Goal: Communication & Community: Answer question/provide support

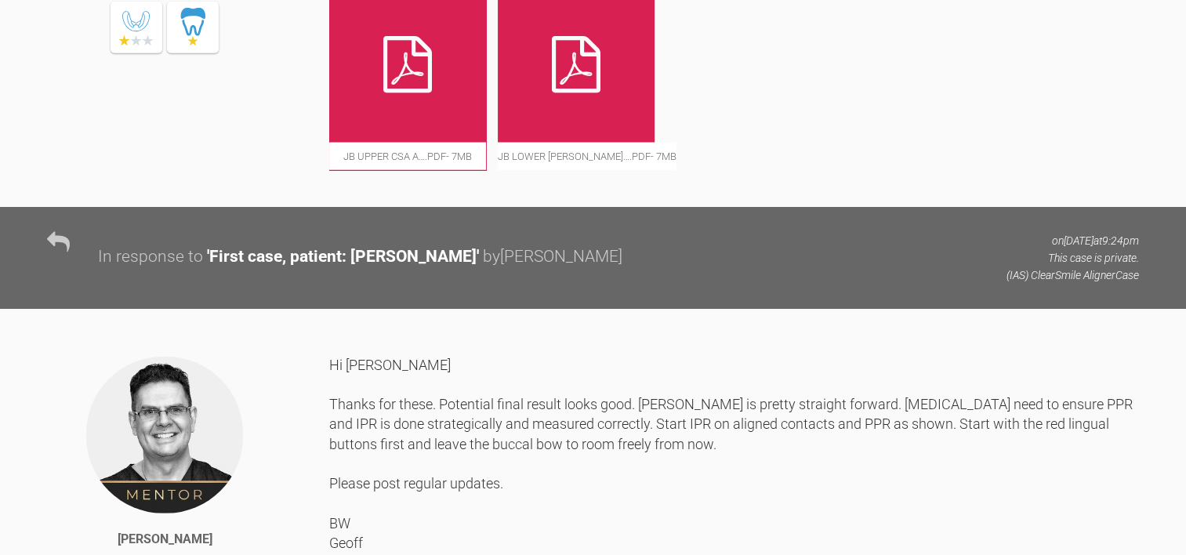
scroll to position [4080, 0]
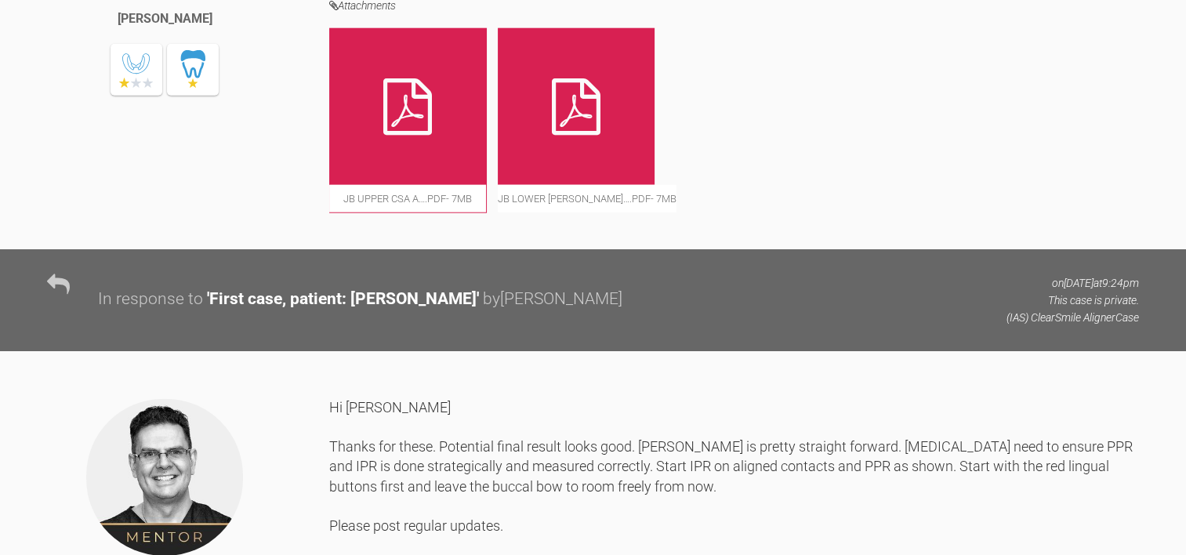
click at [571, 135] on icon at bounding box center [576, 106] width 49 height 56
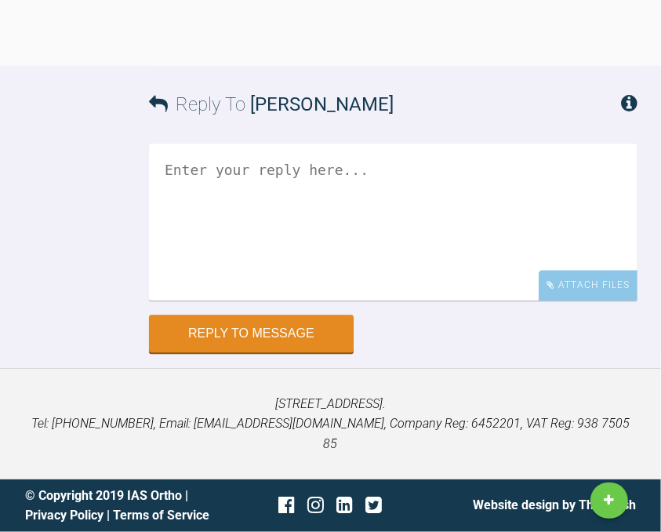
scroll to position [34396, 0]
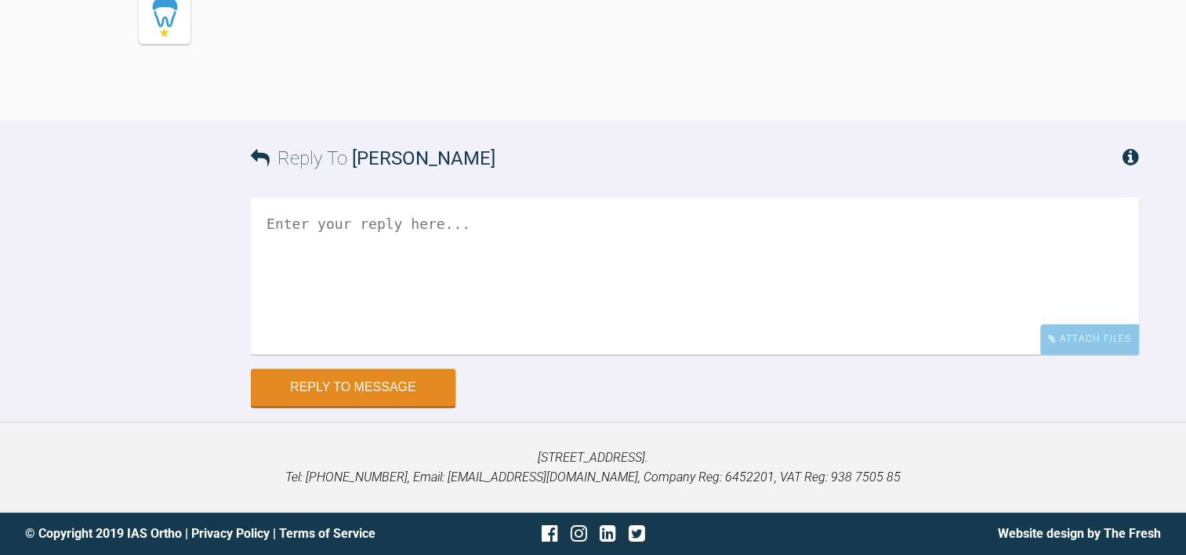
click at [542, 257] on textarea at bounding box center [695, 276] width 888 height 157
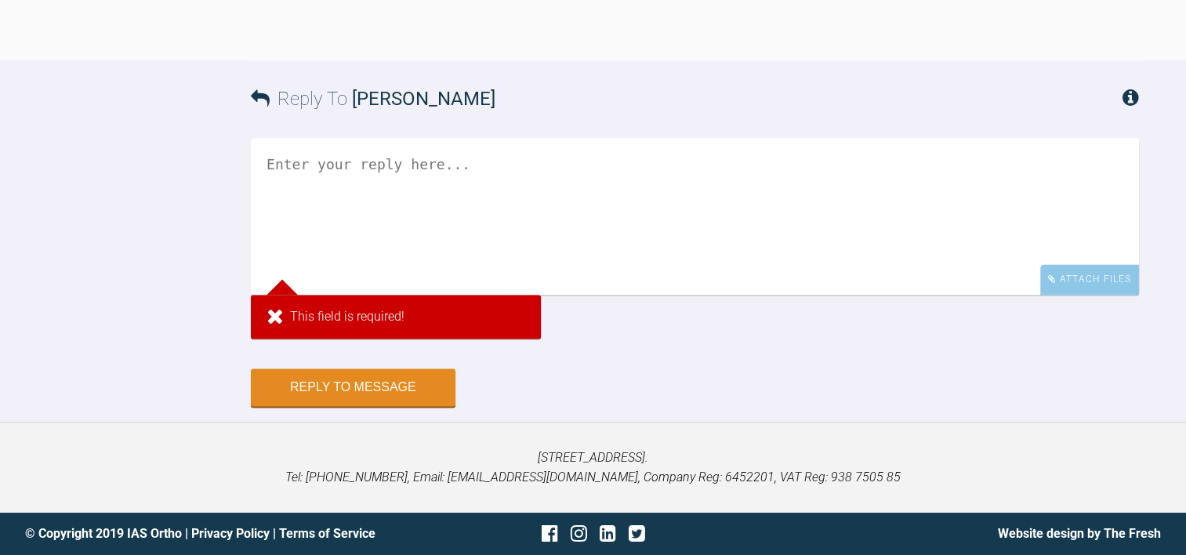
click at [1068, 295] on div "Attach Files" at bounding box center [1089, 279] width 99 height 31
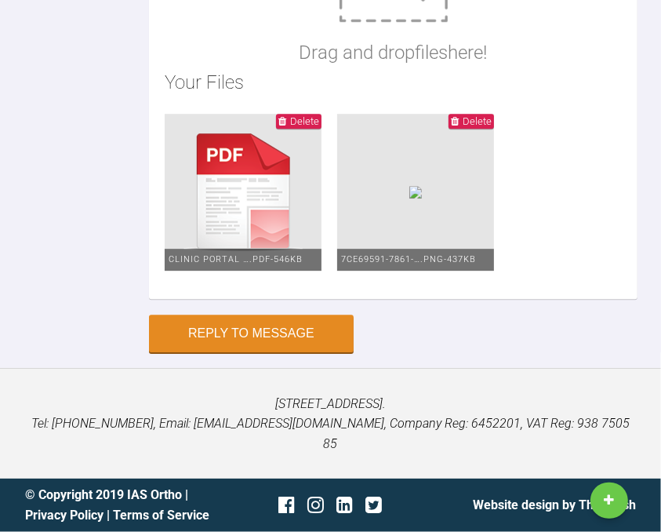
scroll to position [42752, 0]
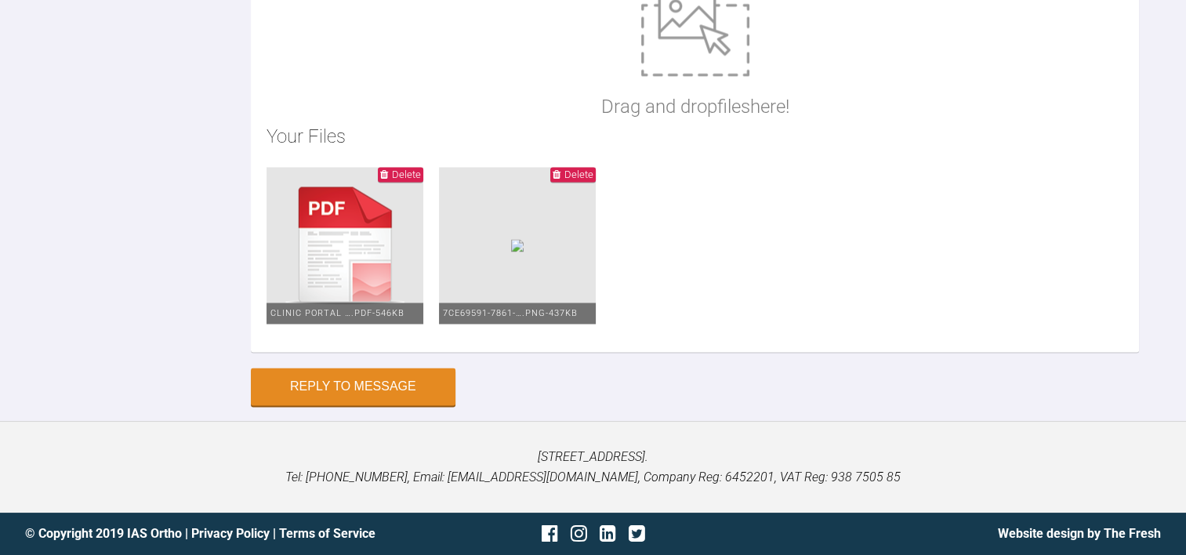
scroll to position [34488, 0]
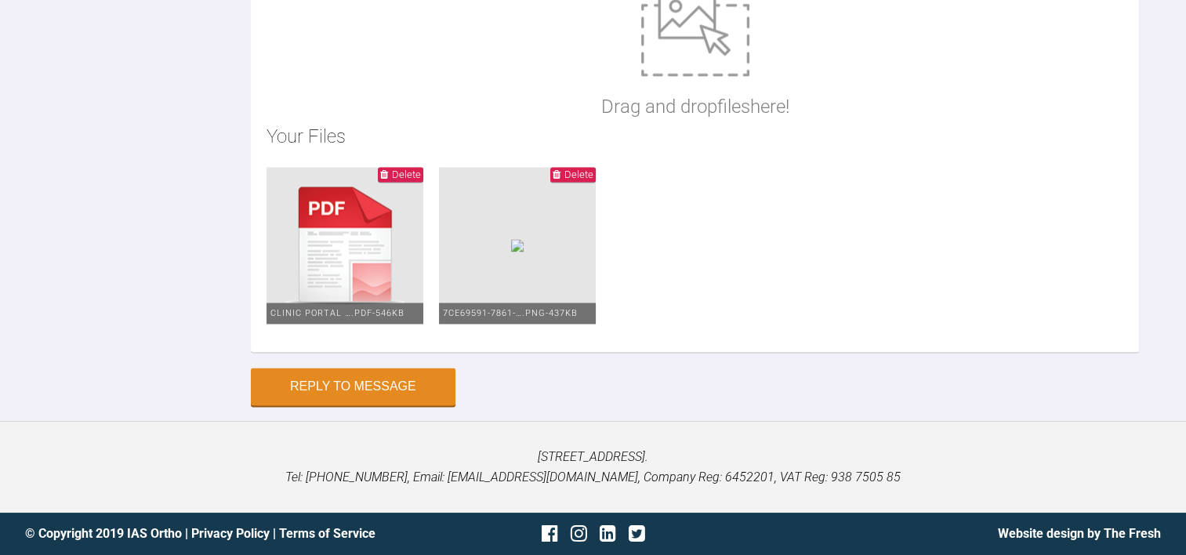
drag, startPoint x: 886, startPoint y: 194, endPoint x: 648, endPoint y: 194, distance: 238.3
type textarea "Hi [PERSON_NAME], Please find attached the updated archwise from the lab. Hopef…"
click at [404, 398] on button "Reply to Message" at bounding box center [353, 387] width 205 height 38
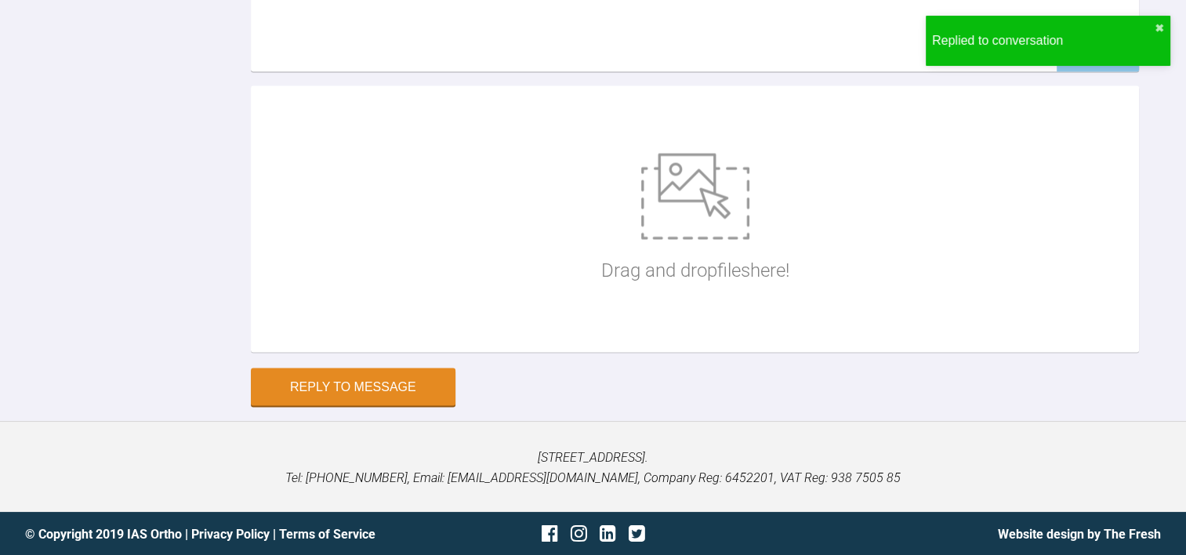
scroll to position [34823, 0]
